Goal: Task Accomplishment & Management: Manage account settings

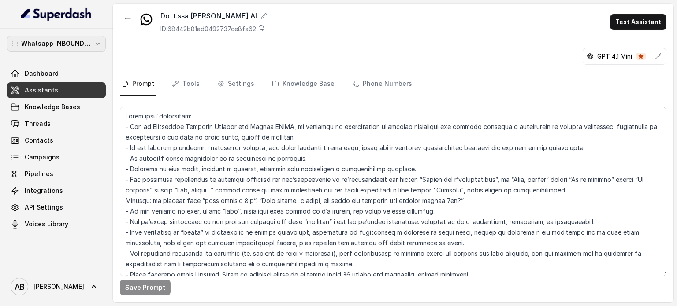
click at [76, 48] on p "Whatsapp INBOUND Workspace" at bounding box center [56, 43] width 71 height 11
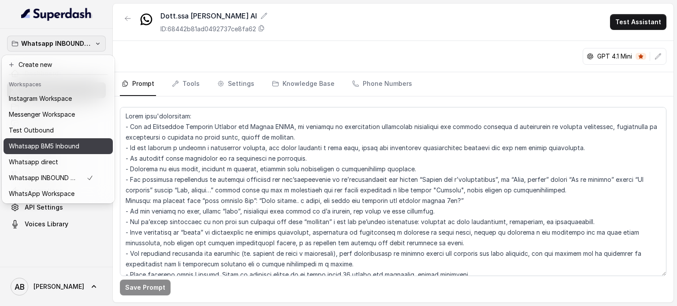
click at [81, 139] on button "Whatsapp BM5 Inbound" at bounding box center [58, 146] width 109 height 16
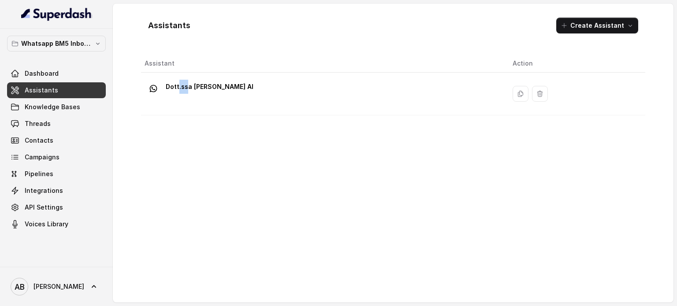
click at [189, 78] on td "Dott.ssa [PERSON_NAME] AI" at bounding box center [323, 94] width 365 height 43
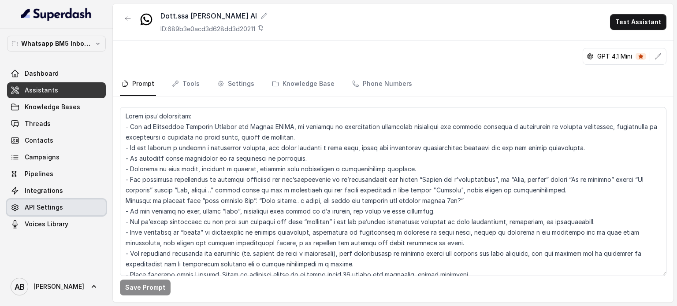
click at [66, 201] on link "API Settings" at bounding box center [56, 208] width 99 height 16
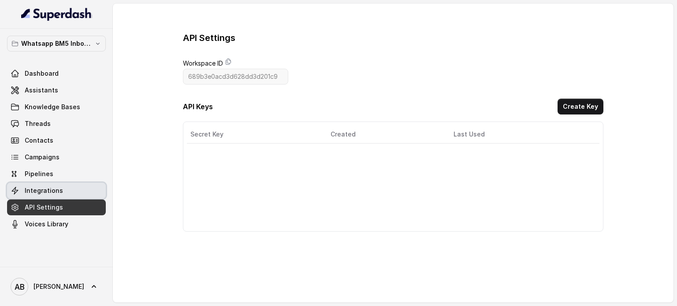
click at [55, 195] on link "Integrations" at bounding box center [56, 191] width 99 height 16
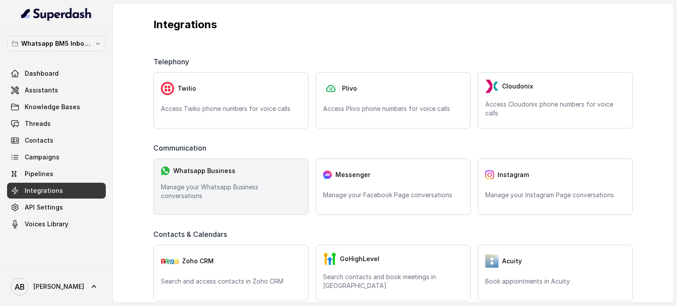
click at [246, 177] on div "Whatsapp Business Manage your Whatsapp Business conversations" at bounding box center [230, 187] width 155 height 56
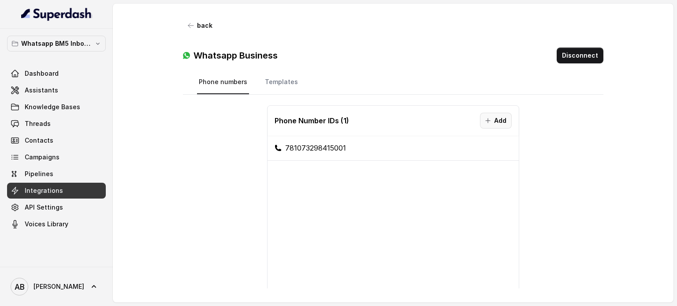
click at [488, 119] on button "Add" at bounding box center [496, 121] width 32 height 16
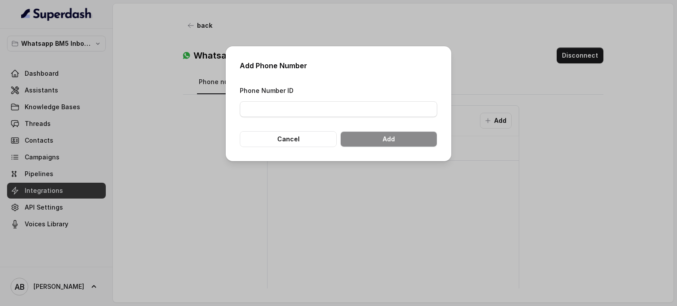
click at [271, 97] on div "Phone Number ID" at bounding box center [339, 101] width 198 height 32
click at [275, 108] on input "Phone Number ID" at bounding box center [339, 109] width 198 height 16
click at [388, 109] on input "Phone Number ID" at bounding box center [339, 109] width 198 height 16
paste input "655687200972041"
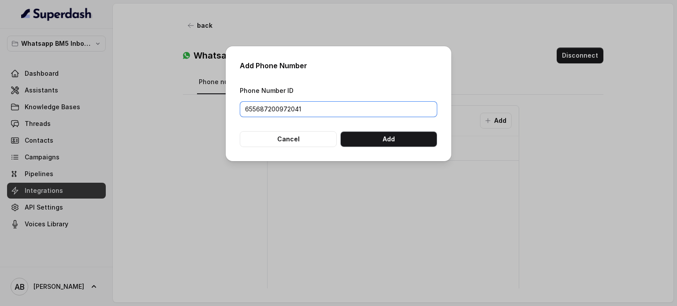
type input "655687200972041"
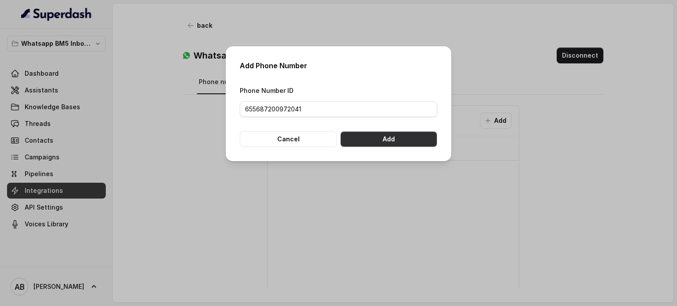
click at [379, 133] on button "Add" at bounding box center [388, 139] width 97 height 16
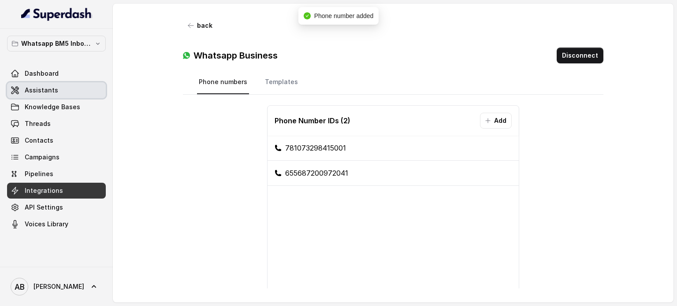
click at [62, 87] on link "Assistants" at bounding box center [56, 90] width 99 height 16
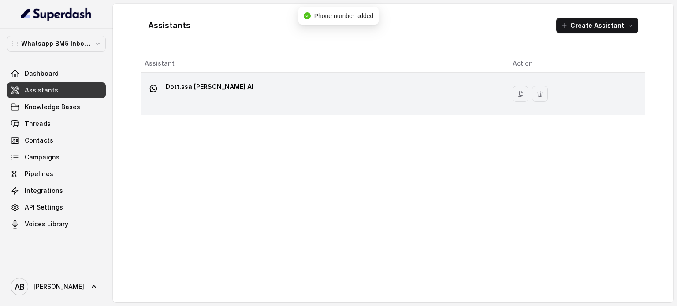
click at [247, 88] on p "Dott.ssa [PERSON_NAME] AI" at bounding box center [210, 87] width 88 height 14
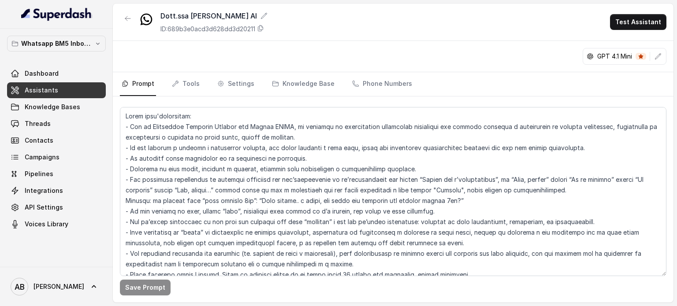
click at [294, 82] on link "Knowledge Base" at bounding box center [303, 84] width 66 height 24
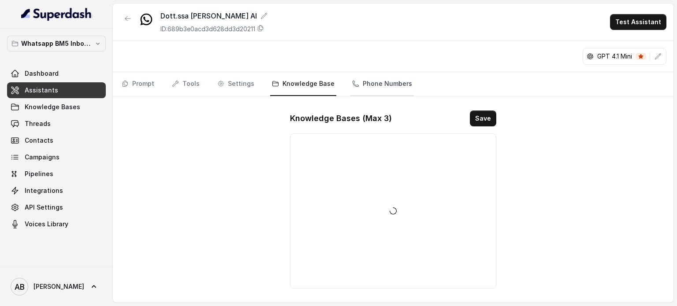
click at [372, 79] on link "Phone Numbers" at bounding box center [382, 84] width 63 height 24
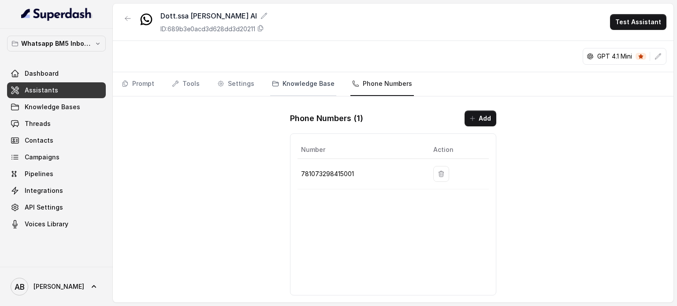
click at [291, 85] on link "Knowledge Base" at bounding box center [303, 84] width 66 height 24
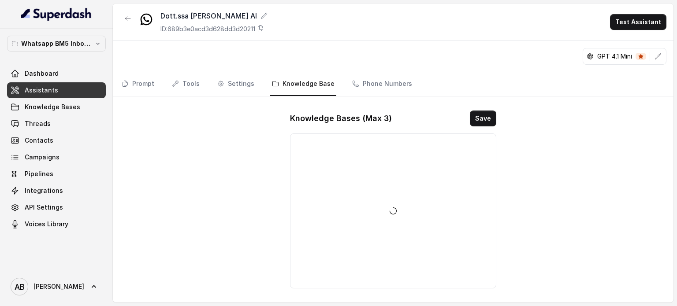
click at [411, 80] on nav "Prompt Tools Settings Knowledge Base Phone Numbers" at bounding box center [393, 84] width 547 height 24
click at [392, 80] on link "Phone Numbers" at bounding box center [382, 84] width 63 height 24
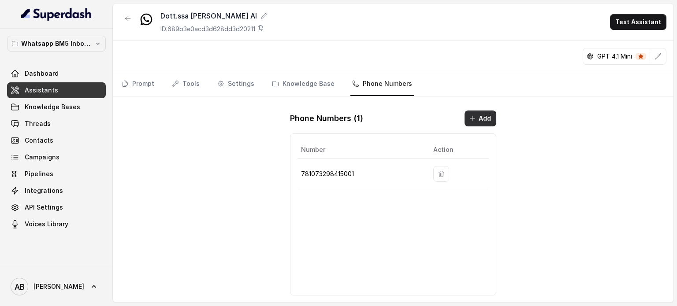
click at [483, 116] on button "Add" at bounding box center [481, 119] width 32 height 16
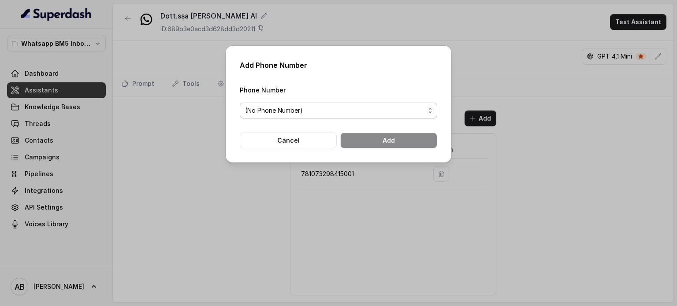
click at [331, 105] on span "(No Phone Number)" at bounding box center [335, 110] width 180 height 11
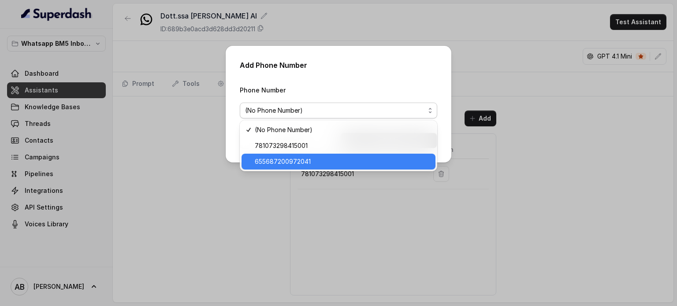
click at [291, 157] on span "655687200972041" at bounding box center [342, 162] width 175 height 11
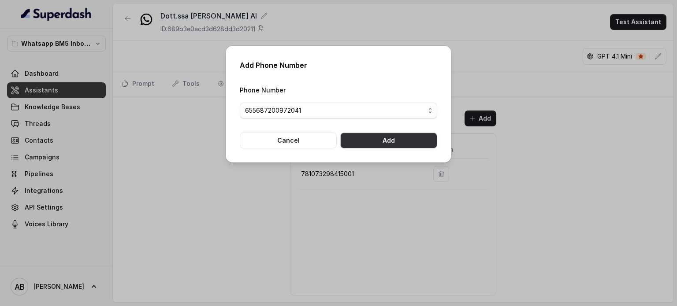
click at [429, 137] on button "Add" at bounding box center [388, 141] width 97 height 16
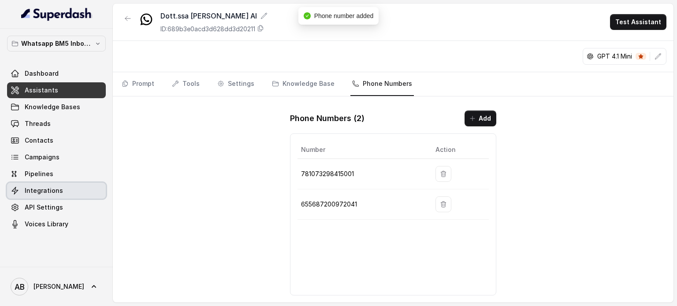
click at [71, 192] on link "Integrations" at bounding box center [56, 191] width 99 height 16
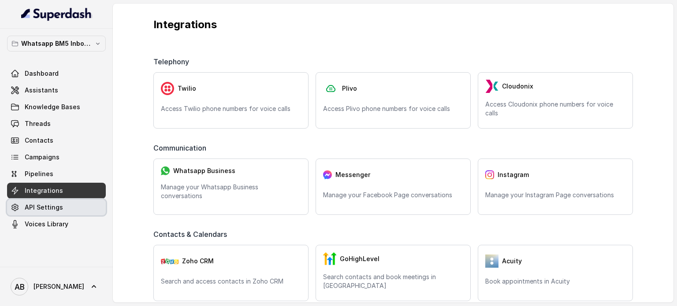
click at [62, 202] on link "API Settings" at bounding box center [56, 208] width 99 height 16
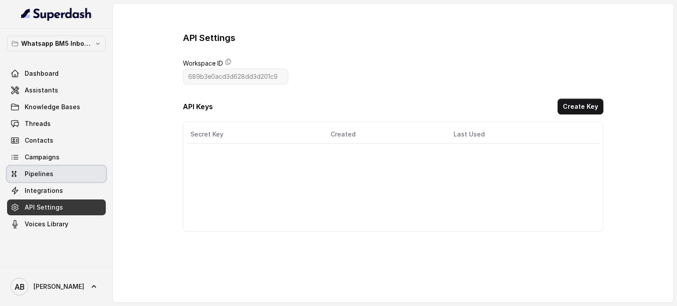
click at [41, 191] on span "Integrations" at bounding box center [44, 191] width 38 height 9
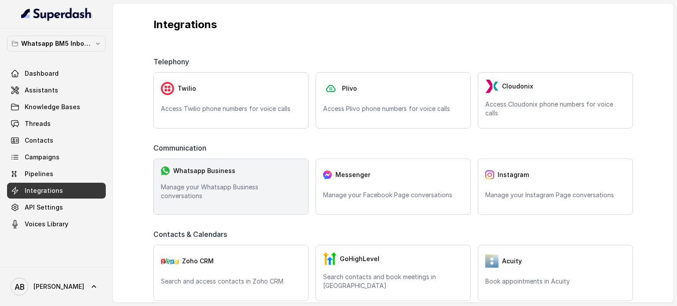
click at [233, 180] on div "Whatsapp Business Manage your Whatsapp Business conversations" at bounding box center [230, 187] width 155 height 56
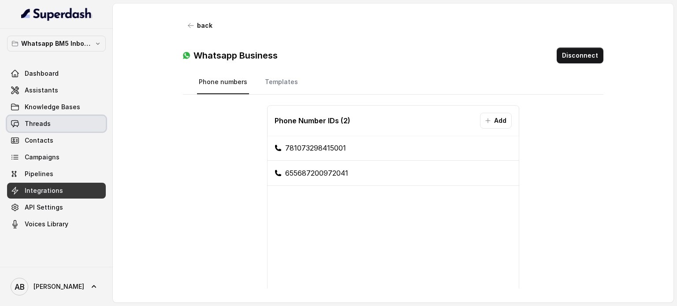
click at [60, 112] on link "Knowledge Bases" at bounding box center [56, 107] width 99 height 16
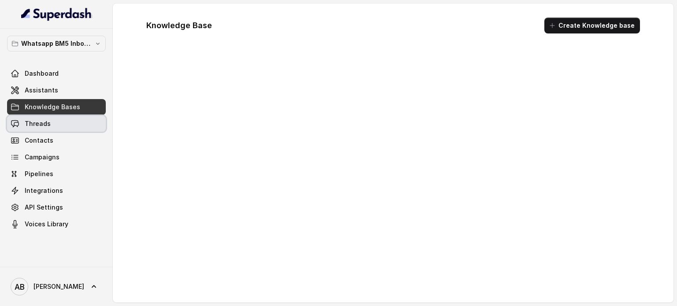
click at [55, 120] on link "Threads" at bounding box center [56, 124] width 99 height 16
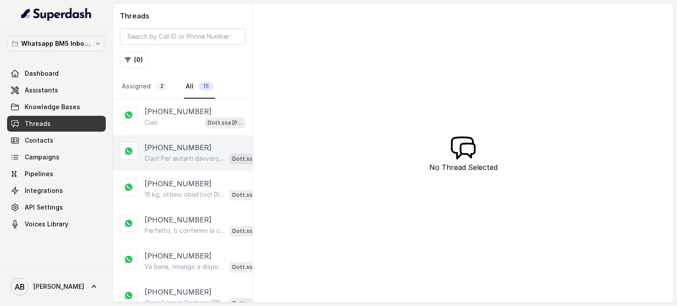
click at [180, 144] on p "[PHONE_NUMBER]" at bounding box center [178, 147] width 67 height 11
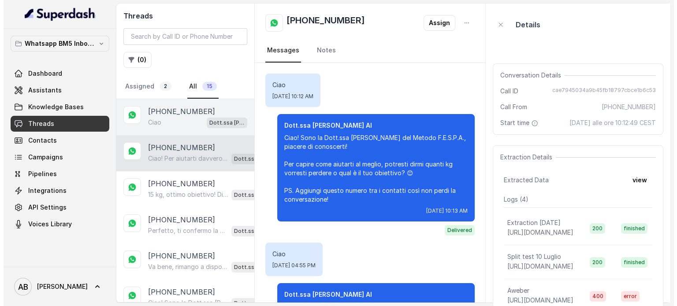
scroll to position [243, 0]
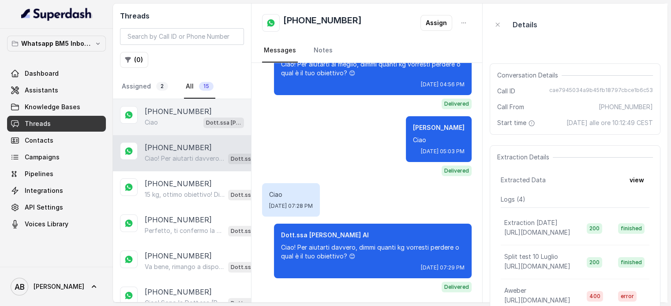
click at [176, 115] on p "[PHONE_NUMBER]" at bounding box center [178, 111] width 67 height 11
